Goal: Transaction & Acquisition: Purchase product/service

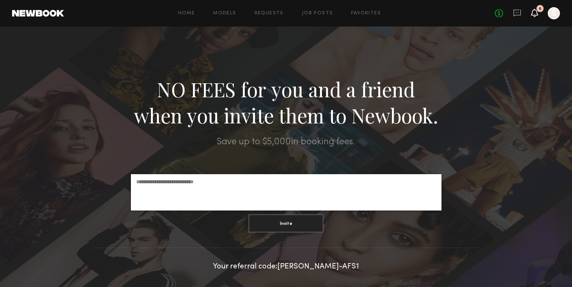
click at [533, 11] on icon at bounding box center [534, 12] width 6 height 5
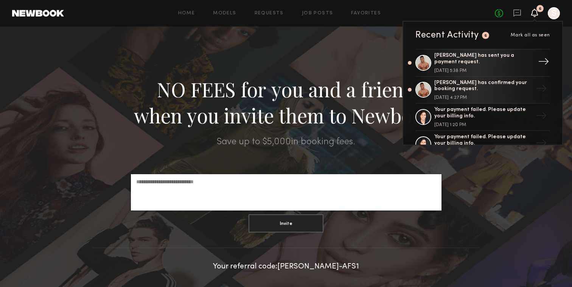
click at [505, 57] on div "[PERSON_NAME] has sent you a payment request." at bounding box center [483, 59] width 98 height 13
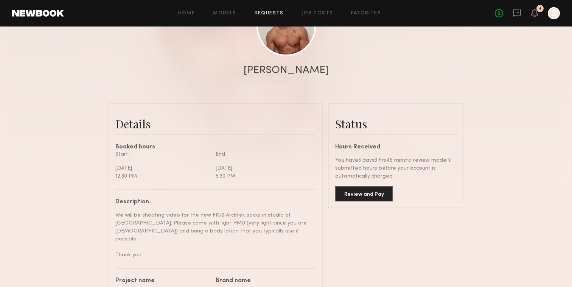
scroll to position [789, 0]
click at [378, 191] on button "Review and Pay" at bounding box center [364, 193] width 58 height 15
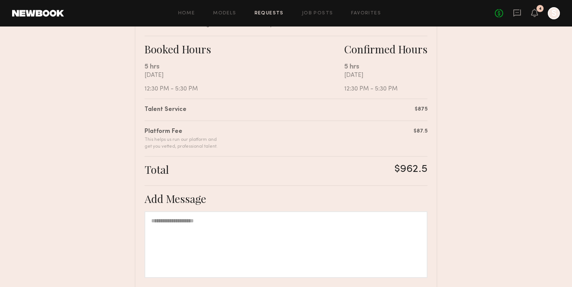
scroll to position [197, 0]
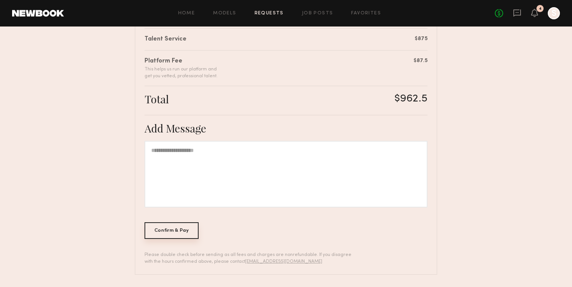
click at [193, 230] on div "Confirm & Pay" at bounding box center [171, 230] width 54 height 17
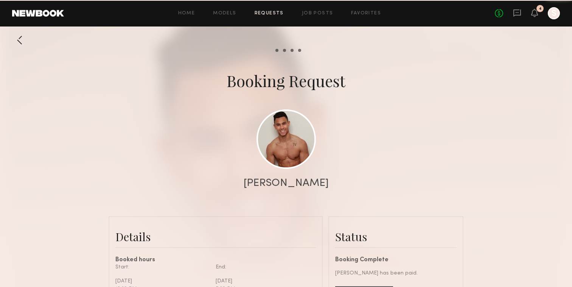
scroll to position [789, 0]
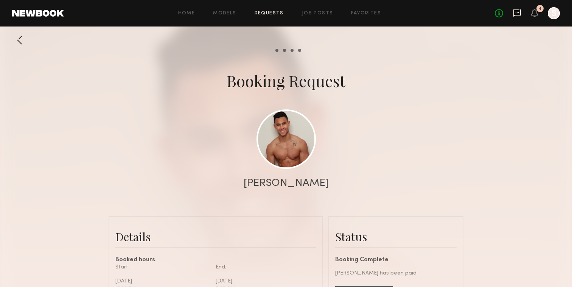
click at [515, 11] on icon at bounding box center [517, 13] width 8 height 8
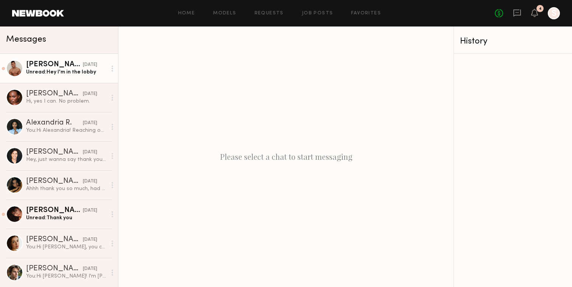
click at [71, 74] on div "Unread: Hey I'm in the lobby" at bounding box center [66, 71] width 81 height 7
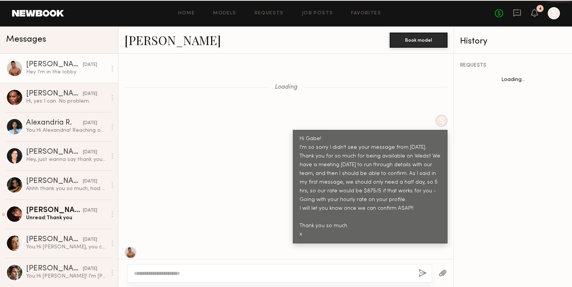
scroll to position [658, 0]
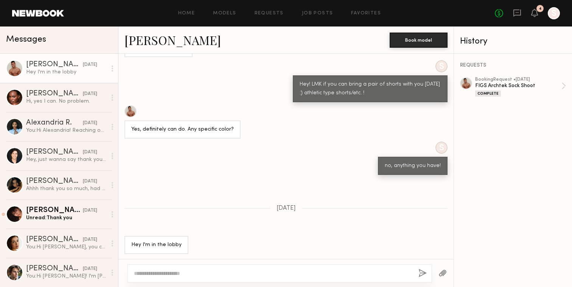
click at [214, 271] on textarea at bounding box center [273, 273] width 278 height 8
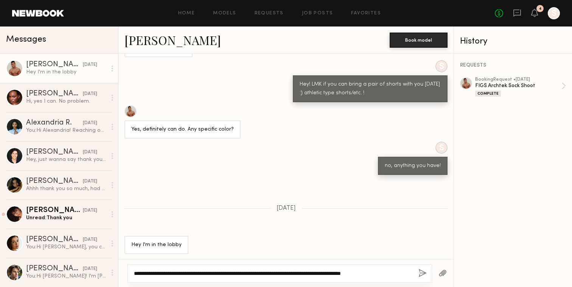
type textarea "**********"
click at [420, 270] on button "button" at bounding box center [422, 272] width 8 height 9
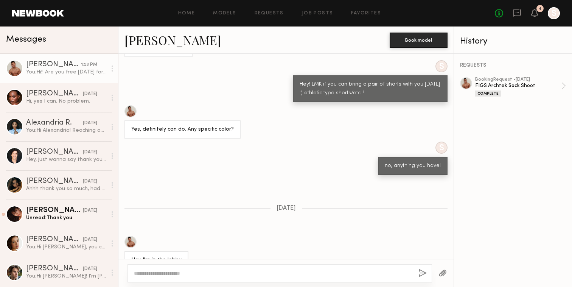
scroll to position [818, 0]
